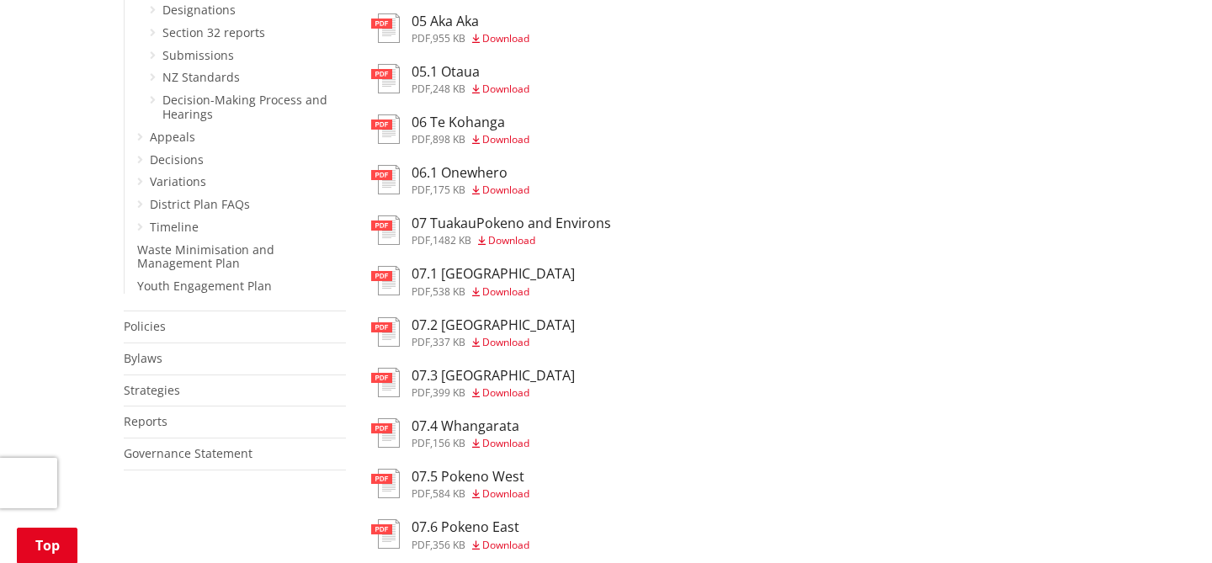
scroll to position [837, 0]
click at [504, 293] on span "Download" at bounding box center [505, 290] width 47 height 14
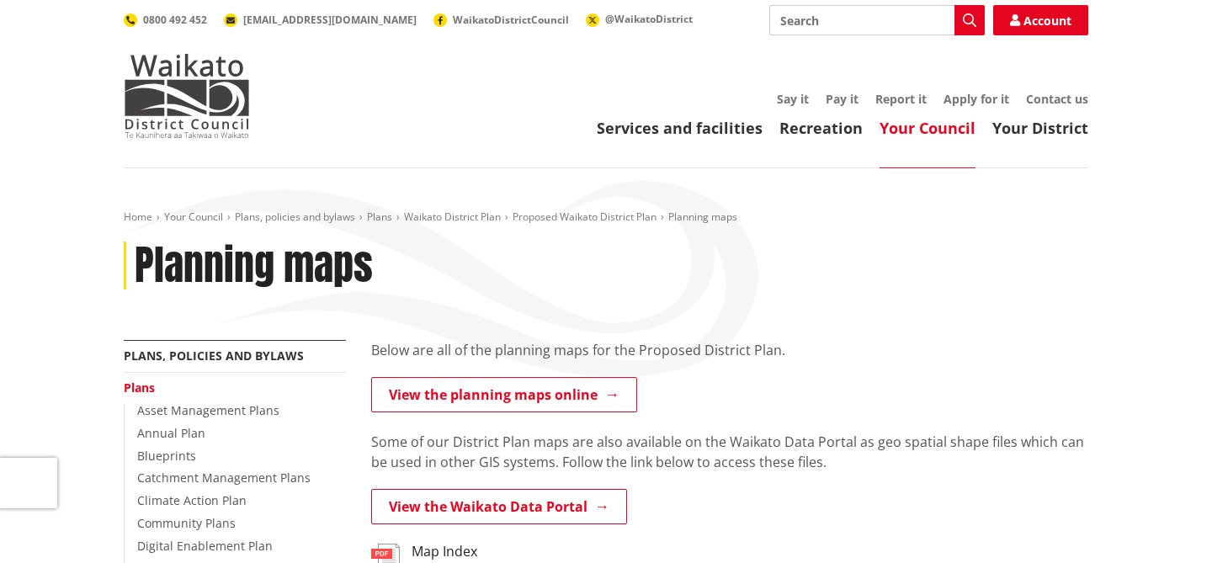
scroll to position [837, 0]
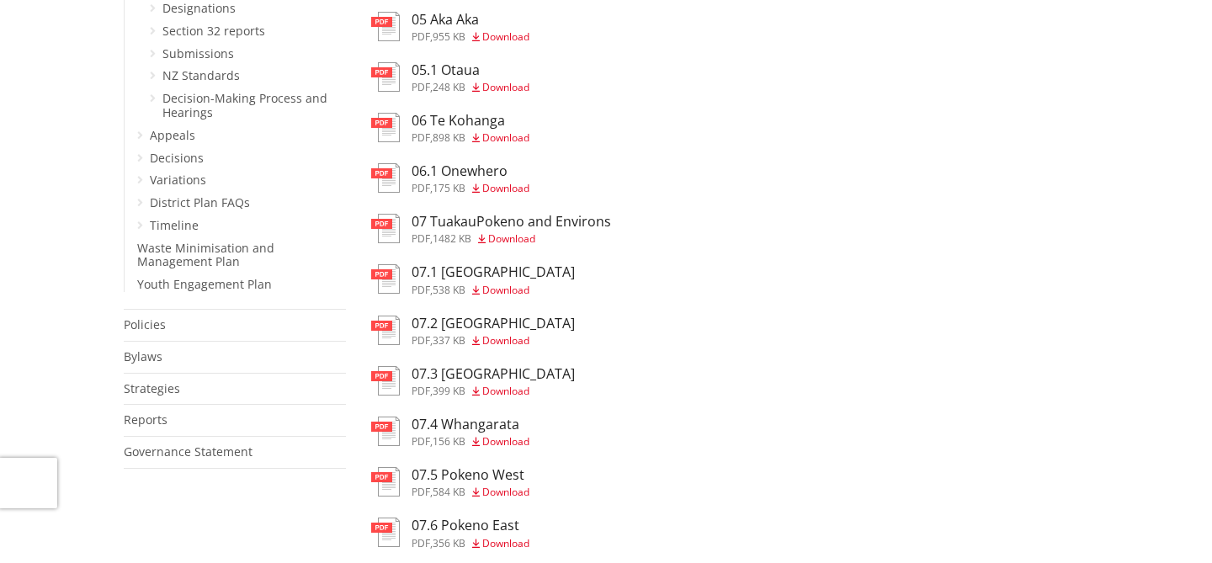
click at [493, 332] on h3 "07.2 [GEOGRAPHIC_DATA]" at bounding box center [493, 324] width 163 height 16
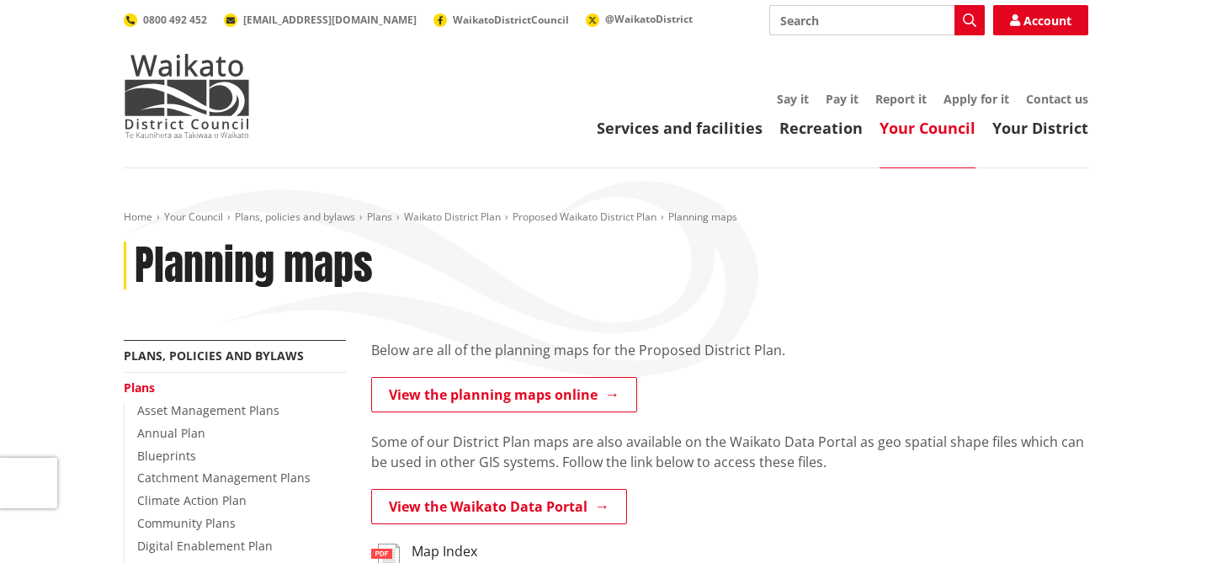
scroll to position [837, 0]
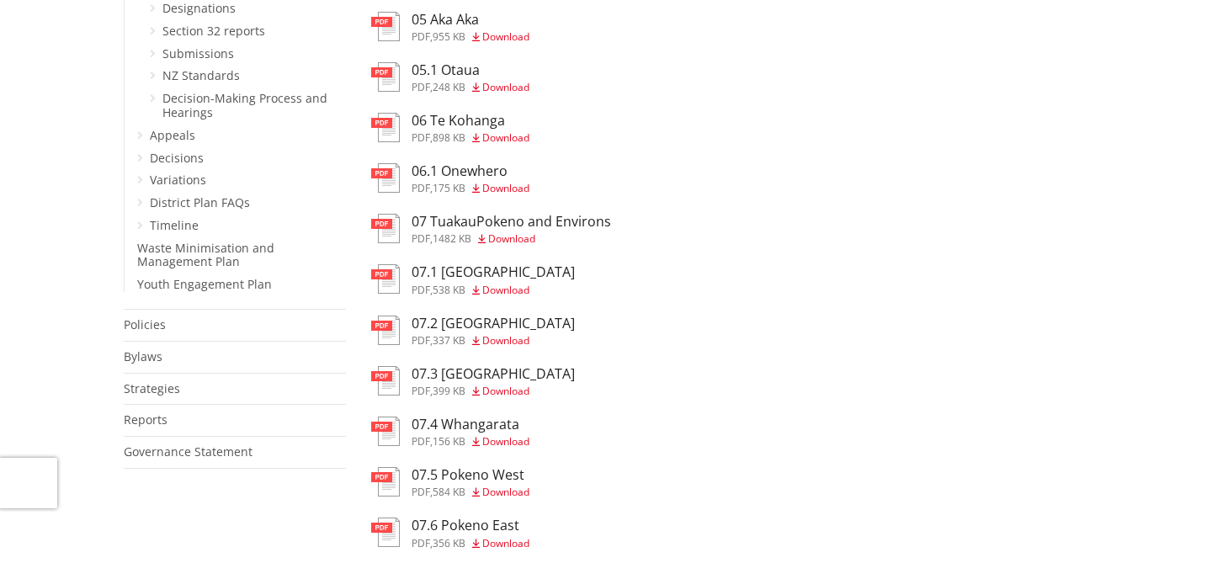
click at [504, 393] on span "Download" at bounding box center [505, 391] width 47 height 14
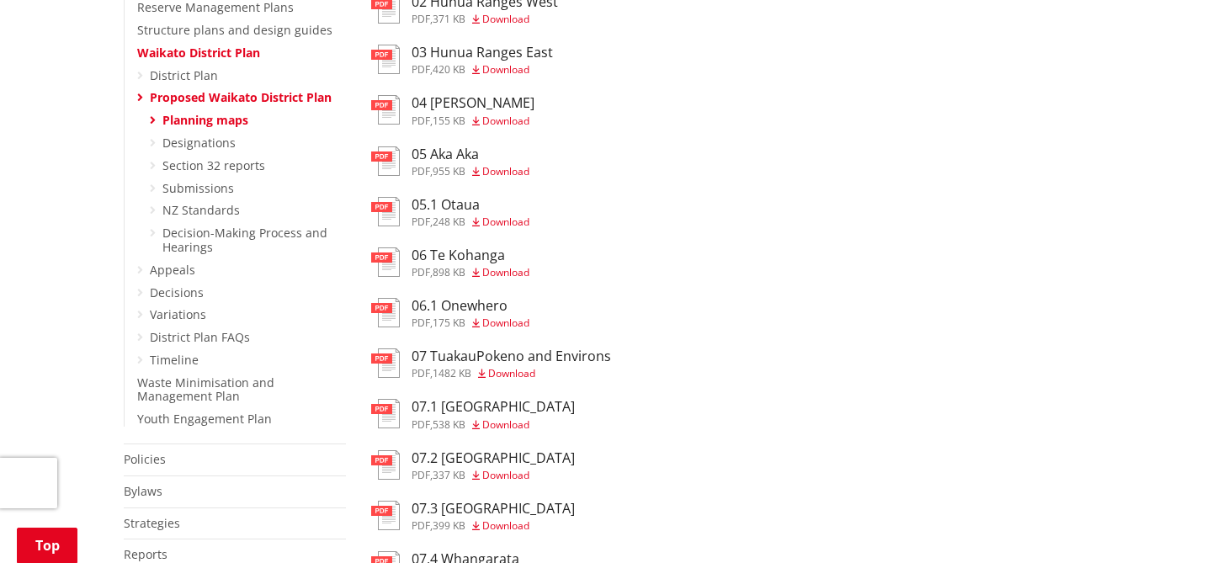
scroll to position [704, 0]
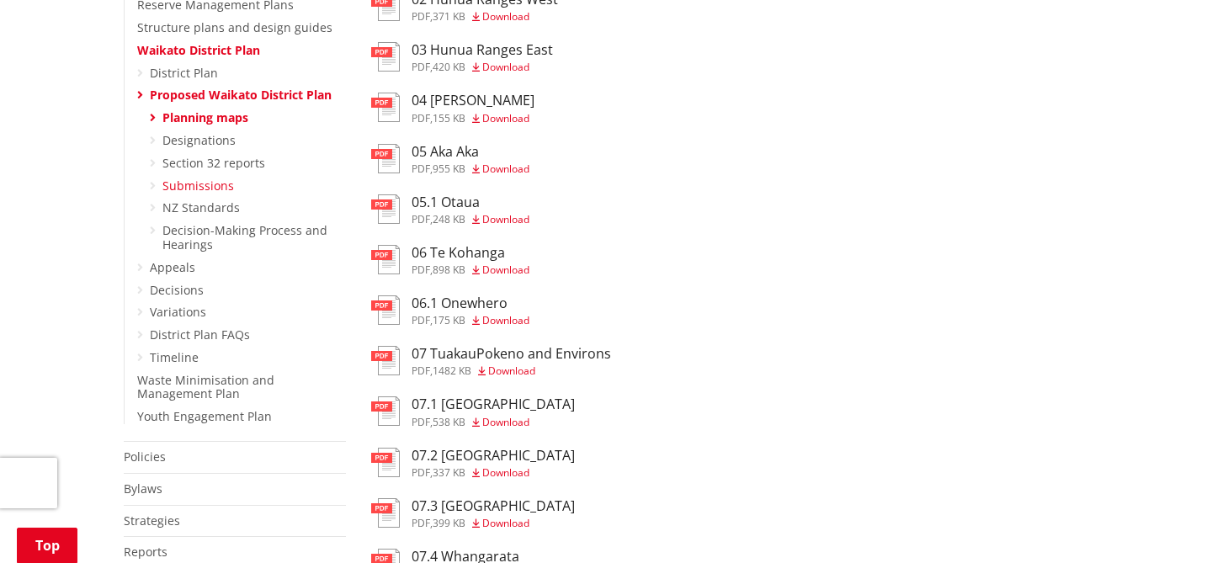
click at [212, 178] on link "Submissions" at bounding box center [198, 186] width 72 height 16
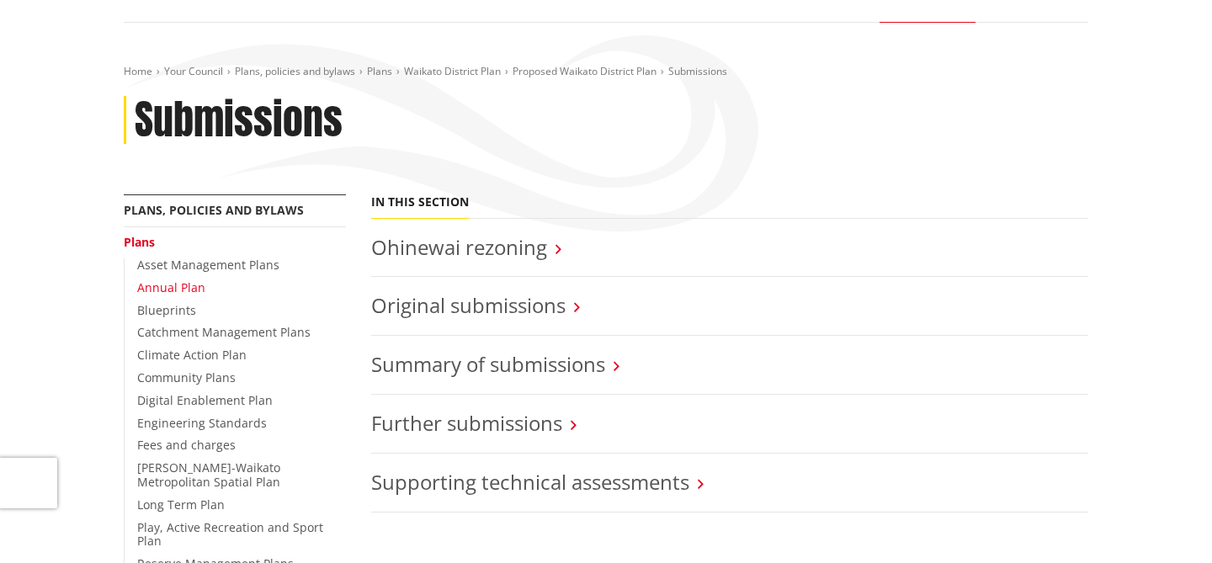
scroll to position [152, 0]
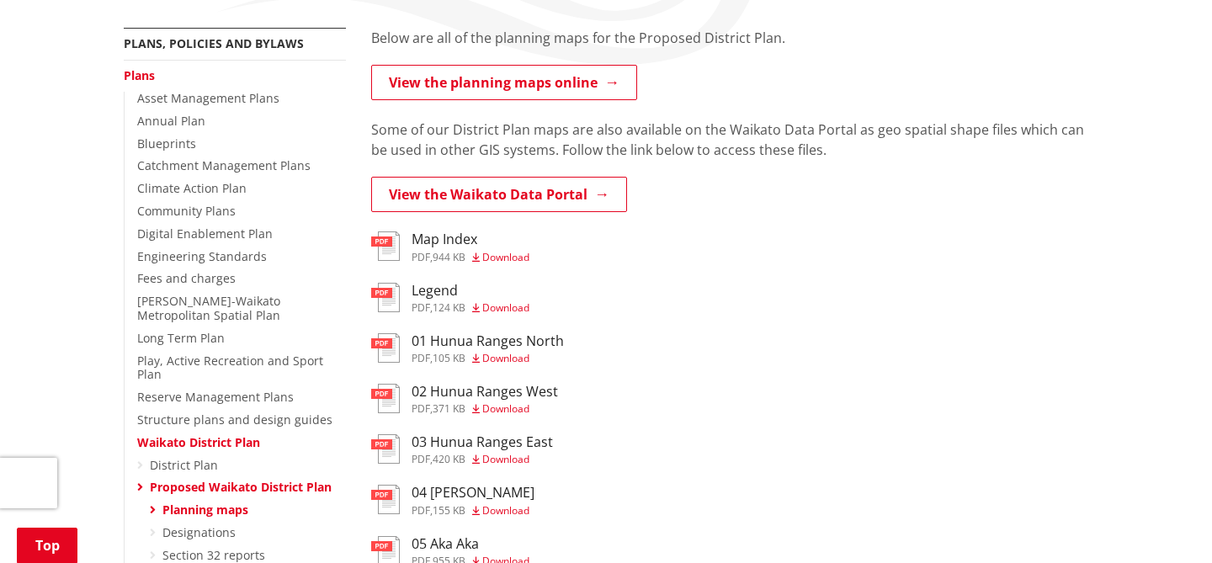
scroll to position [322, 0]
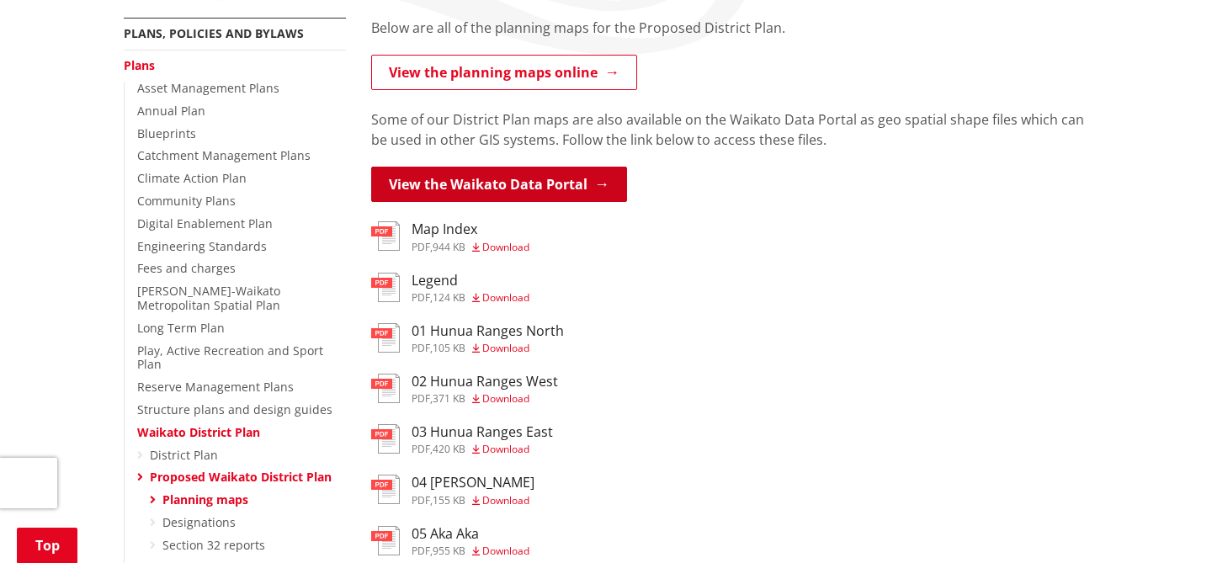
click at [504, 184] on link "View the Waikato Data Portal" at bounding box center [499, 184] width 256 height 35
